Goal: Transaction & Acquisition: Download file/media

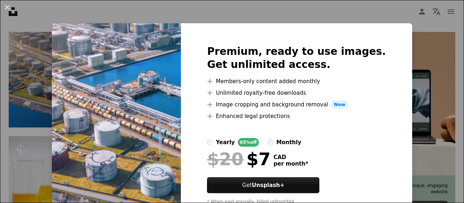
click at [393, 109] on div "An X shape Premium, ready to use images. Get unlimited access. A plus sign Memb…" at bounding box center [232, 101] width 464 height 203
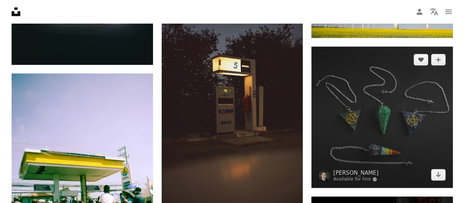
scroll to position [484, 0]
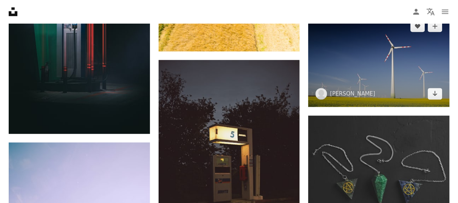
click at [371, 74] on img at bounding box center [378, 59] width 141 height 93
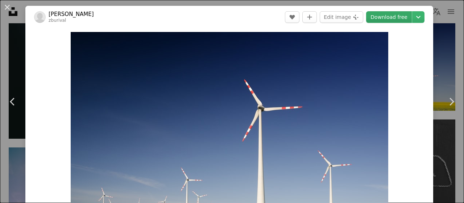
click at [381, 16] on link "Download free" at bounding box center [389, 17] width 46 height 12
